Goal: Check status: Check status

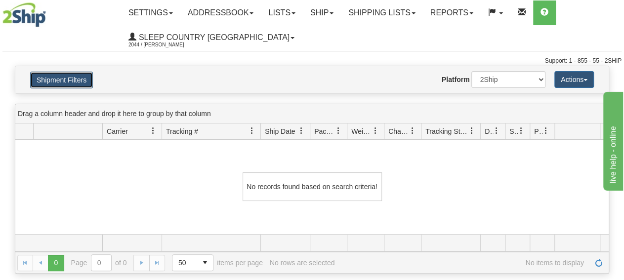
click at [71, 82] on button "Shipment Filters" at bounding box center [61, 80] width 63 height 17
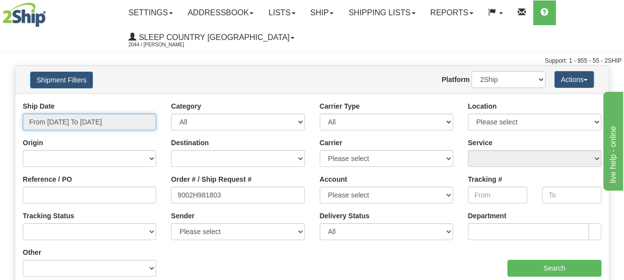
click at [91, 124] on input "From [DATE] To [DATE]" at bounding box center [89, 122] width 133 height 17
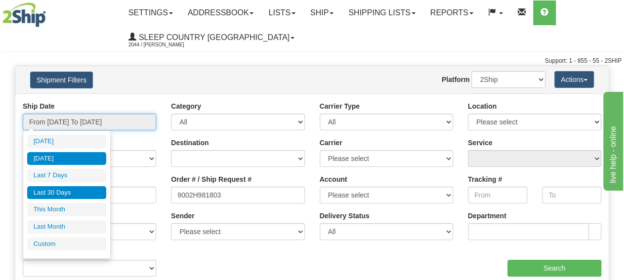
type input "[DATE]"
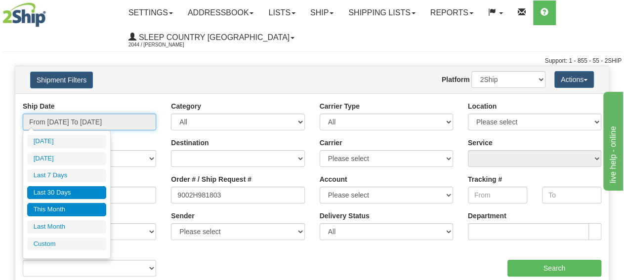
type input "[DATE]"
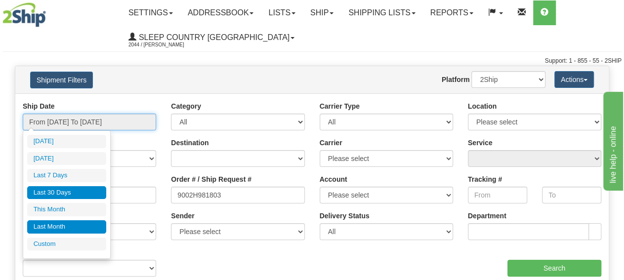
type input "[DATE]"
click at [72, 220] on li "Last Month" at bounding box center [66, 226] width 79 height 13
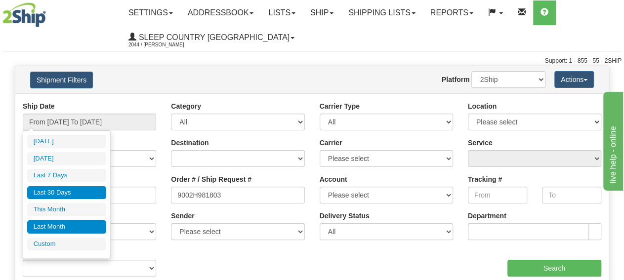
type input "From [DATE] To [DATE]"
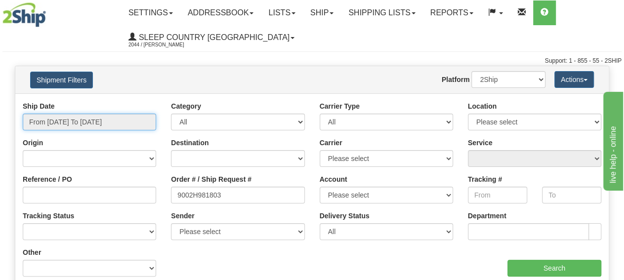
click at [93, 116] on input "From [DATE] To [DATE]" at bounding box center [89, 122] width 133 height 17
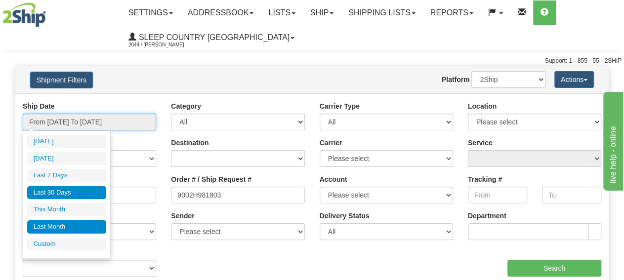
type input "[DATE]"
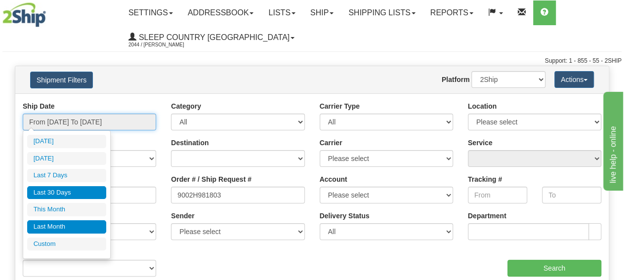
type input "[DATE]"
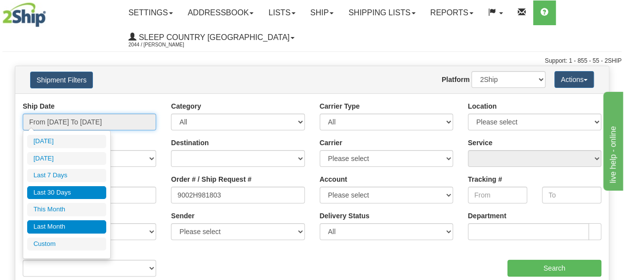
type input "[DATE]"
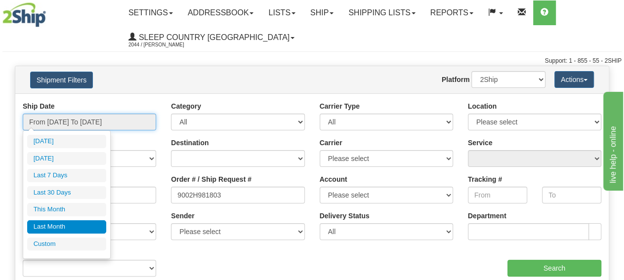
type input "[DATE]"
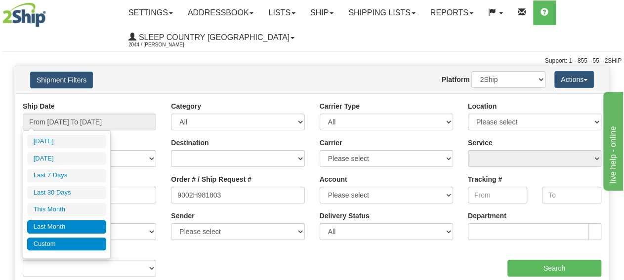
click at [82, 241] on li "Custom" at bounding box center [66, 244] width 79 height 13
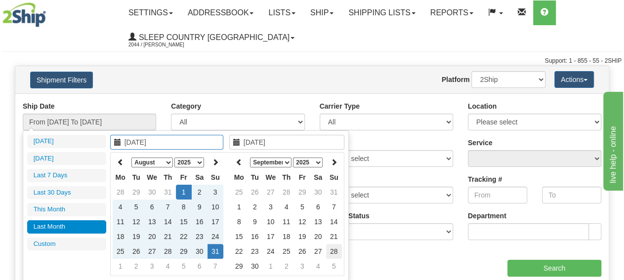
type input "[DATE]"
click at [331, 252] on td "28" at bounding box center [334, 251] width 16 height 15
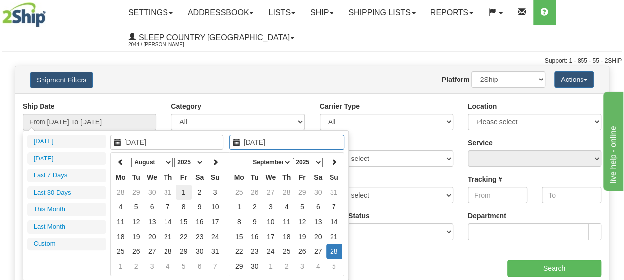
type input "[DATE]"
click at [184, 195] on td "1" at bounding box center [184, 192] width 16 height 15
type input "[DATE]"
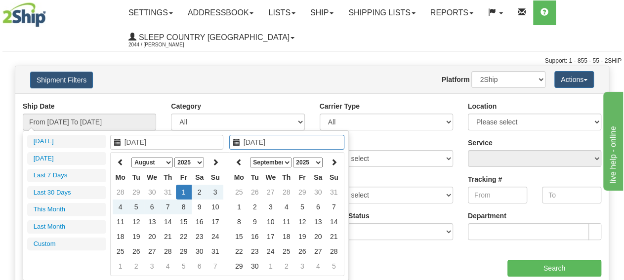
type input "[DATE]"
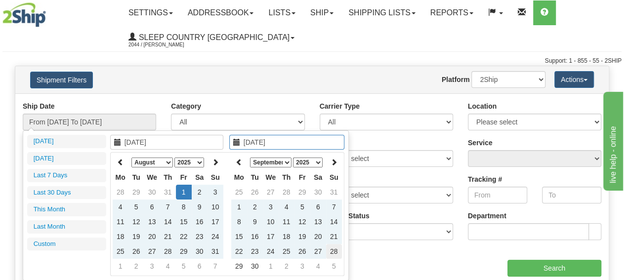
click at [335, 250] on td "28" at bounding box center [334, 251] width 16 height 15
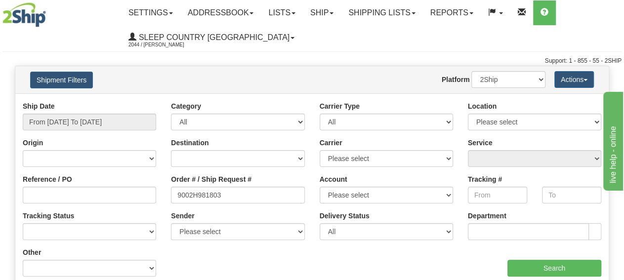
type input "From [DATE] To [DATE]"
click at [528, 267] on input "Search" at bounding box center [554, 268] width 94 height 17
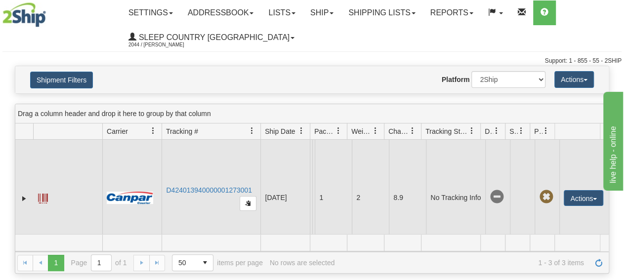
click at [200, 186] on td "D424013940000001273001" at bounding box center [211, 198] width 99 height 116
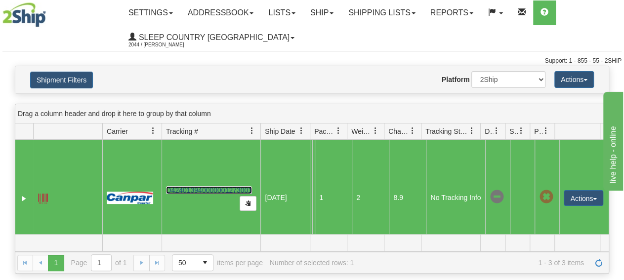
click at [199, 188] on link "D424013940000001273001" at bounding box center [209, 190] width 86 height 8
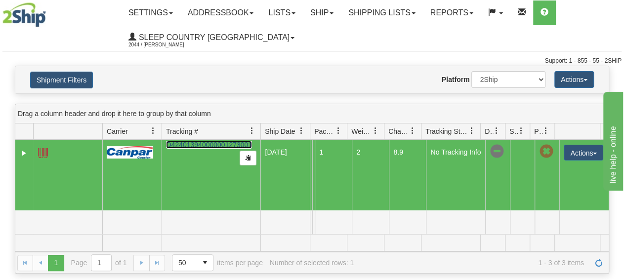
click at [335, 182] on td "1" at bounding box center [333, 152] width 37 height 116
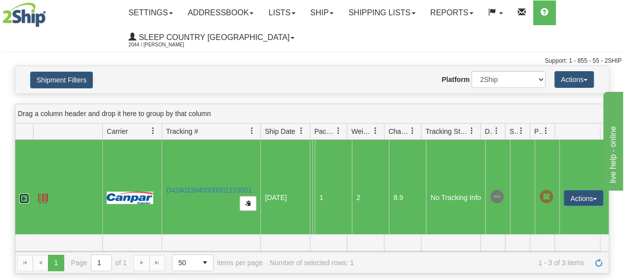
click at [23, 195] on link "Expand" at bounding box center [24, 199] width 10 height 10
click at [26, 196] on link "Collapse" at bounding box center [24, 199] width 10 height 10
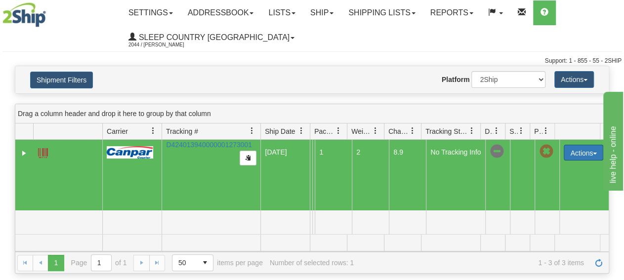
click at [583, 151] on button "Actions" at bounding box center [584, 153] width 40 height 16
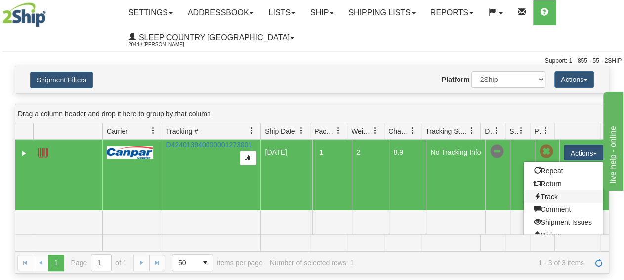
click at [544, 195] on link "Track" at bounding box center [563, 196] width 79 height 13
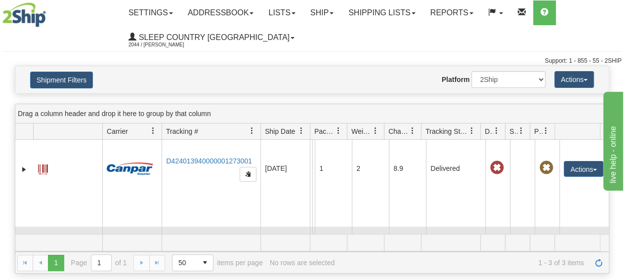
scroll to position [0, 0]
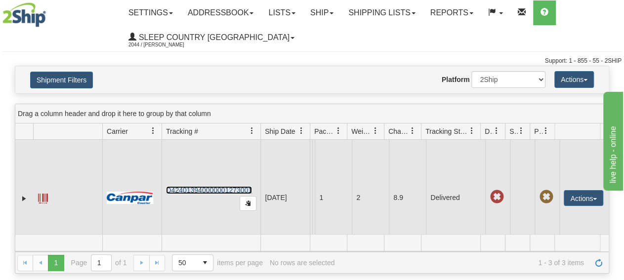
click at [199, 189] on link "D424013940000001273001" at bounding box center [209, 190] width 86 height 8
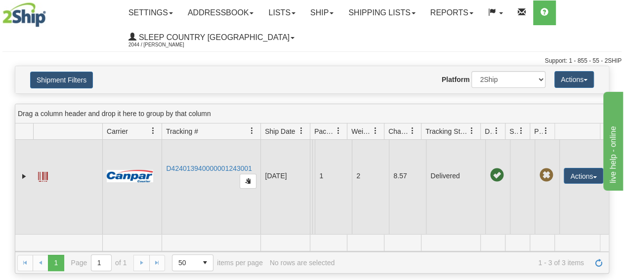
scroll to position [263, 0]
click at [574, 168] on button "Actions" at bounding box center [584, 176] width 40 height 16
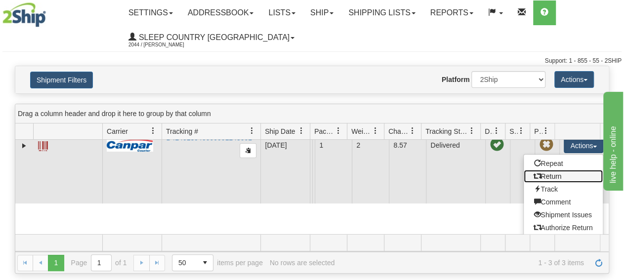
click at [561, 183] on link "Return" at bounding box center [563, 176] width 79 height 13
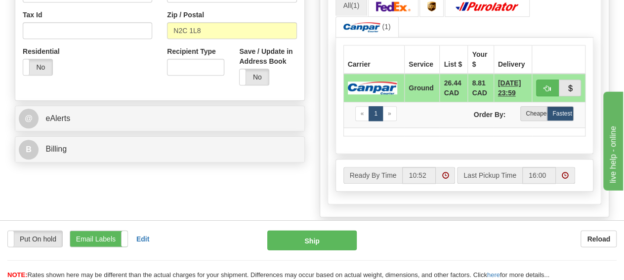
scroll to position [257, 0]
